Goal: Check status: Check status

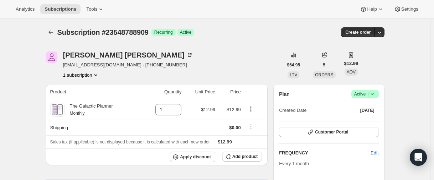
click at [52, 35] on icon "Subscriptions" at bounding box center [50, 32] width 7 height 7
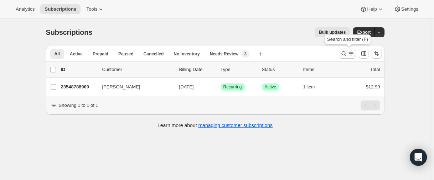
click at [341, 56] on button "Search and filter results" at bounding box center [347, 54] width 17 height 10
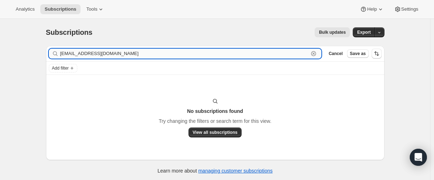
click at [96, 57] on input "[EMAIL_ADDRESS][DOMAIN_NAME]" at bounding box center [184, 54] width 248 height 10
paste input "27484422317"
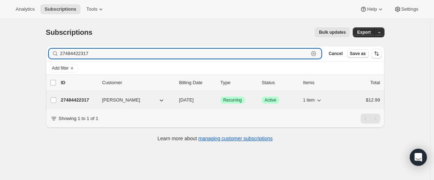
type input "27484422317"
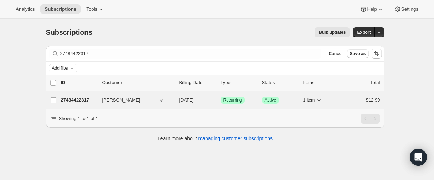
click at [77, 101] on p "27484422317" at bounding box center [79, 100] width 36 height 7
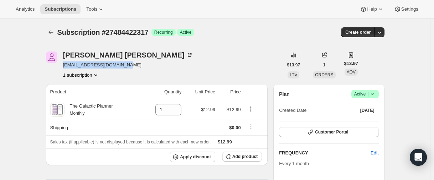
drag, startPoint x: 132, startPoint y: 65, endPoint x: 64, endPoint y: 67, distance: 68.0
click at [64, 67] on span "[EMAIL_ADDRESS][DOMAIN_NAME]" at bounding box center [128, 65] width 130 height 7
copy span "[EMAIL_ADDRESS][DOMAIN_NAME]"
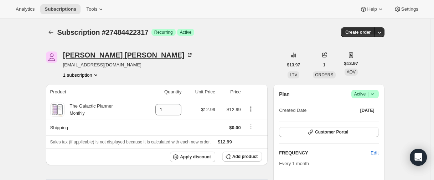
click at [123, 52] on div "[PERSON_NAME]" at bounding box center [128, 55] width 130 height 7
click at [54, 34] on icon "Subscriptions" at bounding box center [50, 32] width 7 height 7
